Goal: Information Seeking & Learning: Learn about a topic

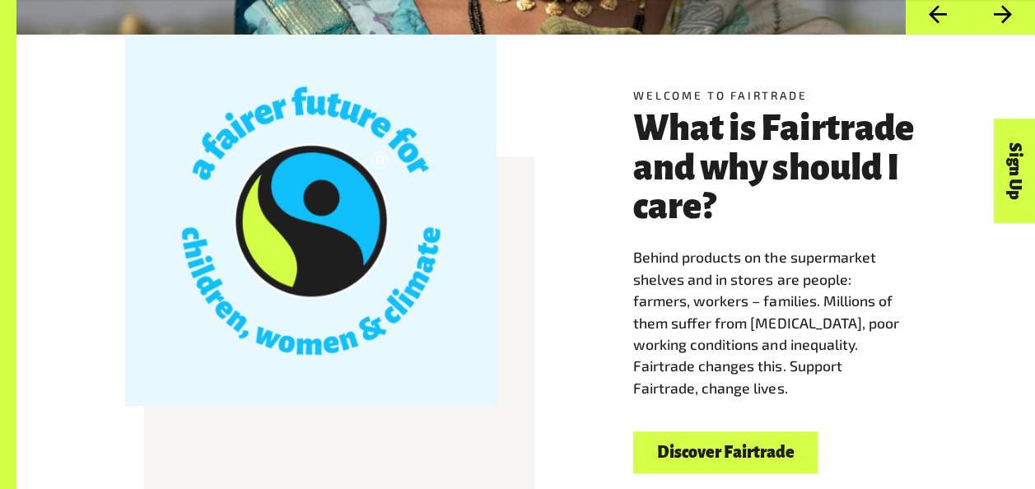
scroll to position [384, 0]
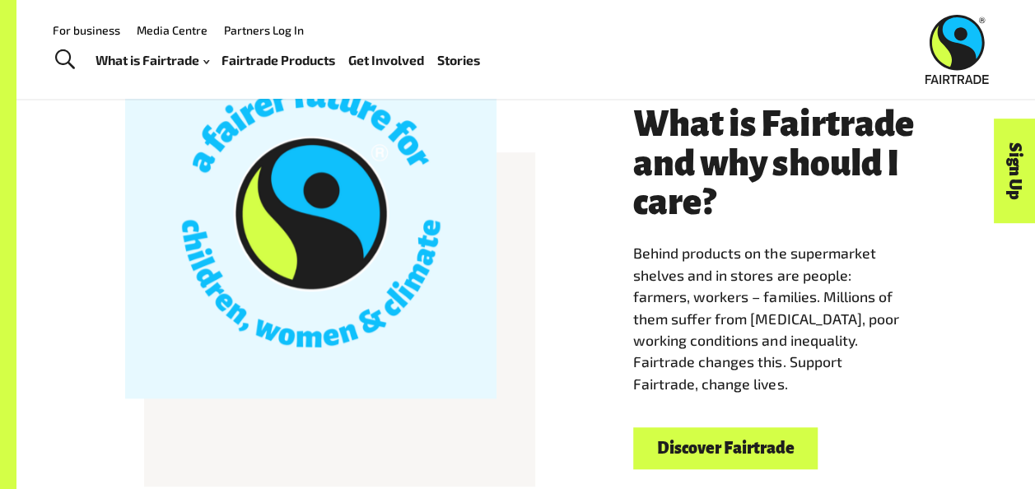
click at [739, 450] on link "Discover Fairtrade" at bounding box center [725, 448] width 184 height 42
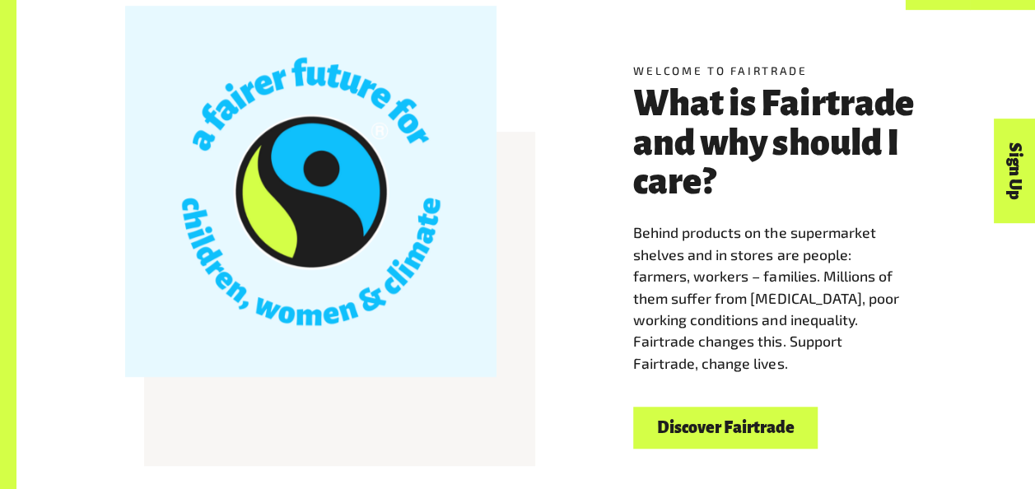
scroll to position [405, 0]
